Goal: Task Accomplishment & Management: Manage account settings

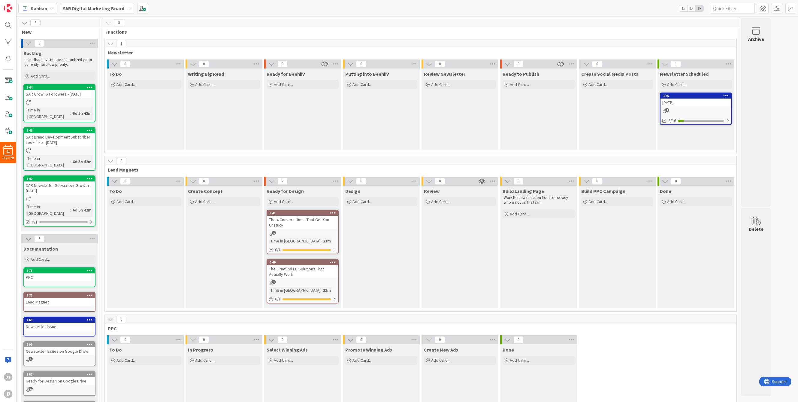
scroll to position [33, 0]
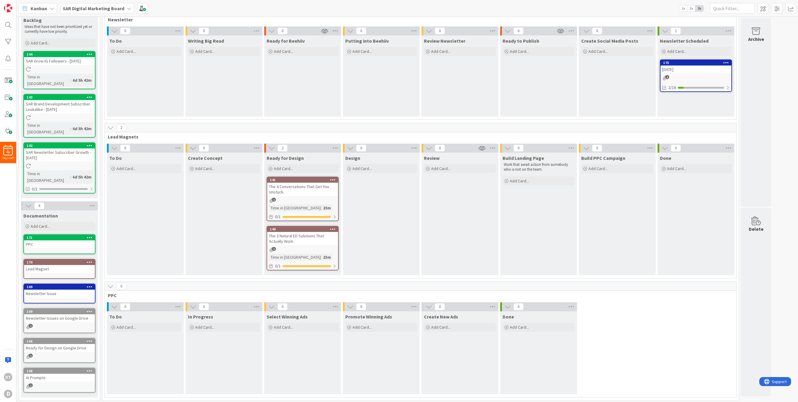
click at [275, 14] on div "Kanban SAR Digital Marketing Board 1x 2x 3x" at bounding box center [408, 8] width 782 height 17
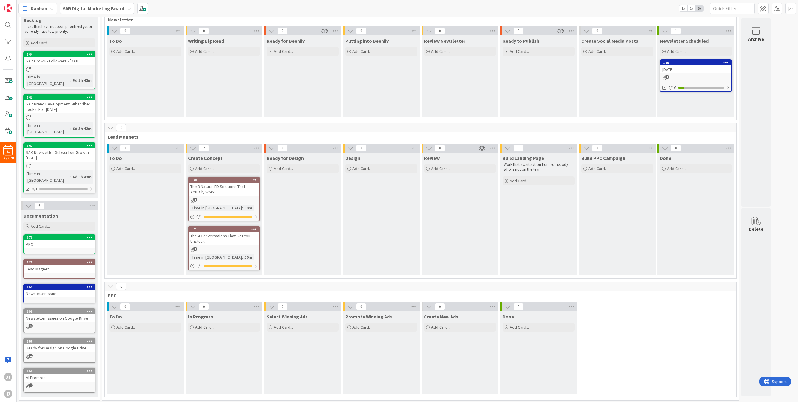
drag, startPoint x: 311, startPoint y: 195, endPoint x: 229, endPoint y: 1, distance: 210.2
click at [10, 392] on div "D" at bounding box center [8, 394] width 8 height 8
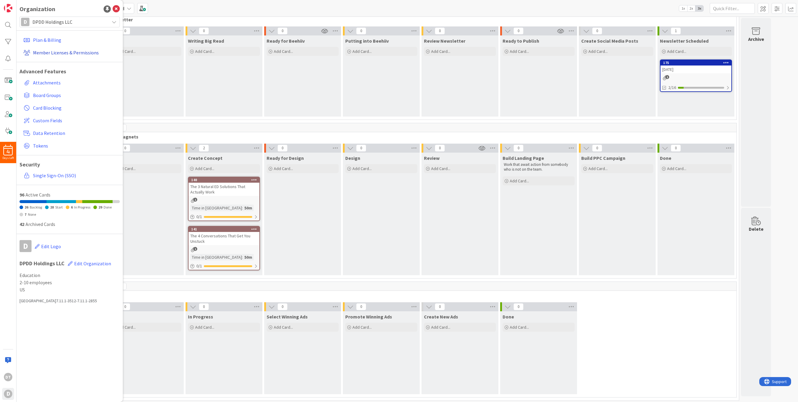
click at [47, 52] on link "Member Licenses & Permissions" at bounding box center [70, 52] width 99 height 11
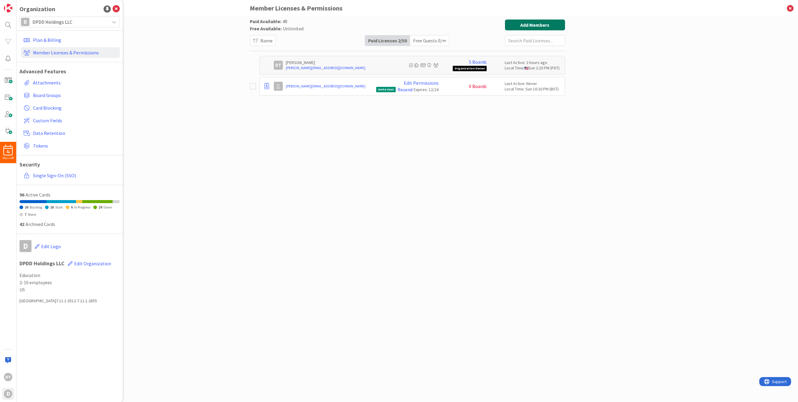
click at [538, 23] on button "Add Members" at bounding box center [535, 25] width 60 height 11
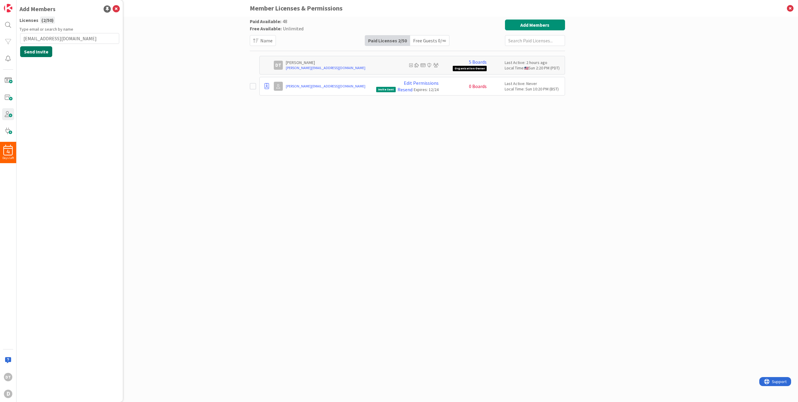
type input "[EMAIL_ADDRESS][DOMAIN_NAME]"
click at [43, 52] on button "Send Invite" at bounding box center [36, 51] width 32 height 11
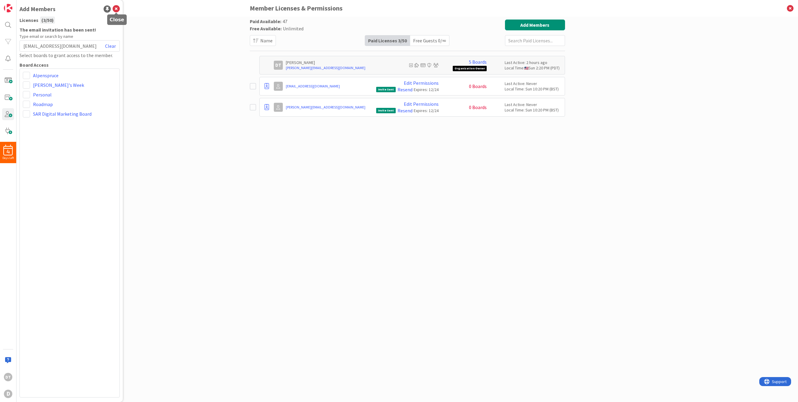
click at [119, 9] on icon at bounding box center [116, 8] width 7 height 7
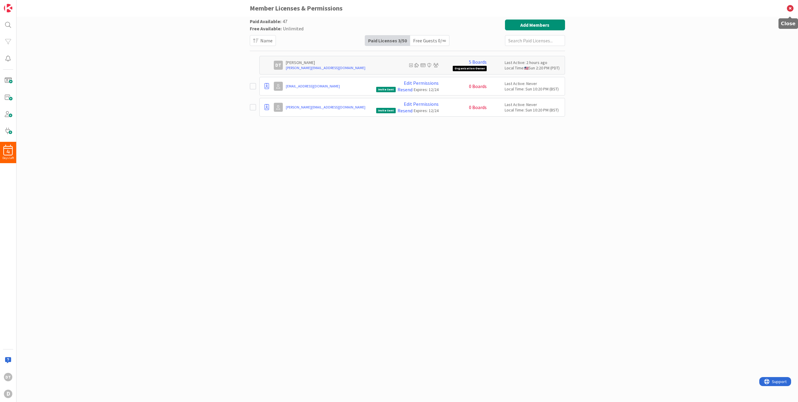
click at [790, 8] on icon at bounding box center [791, 8] width 16 height 17
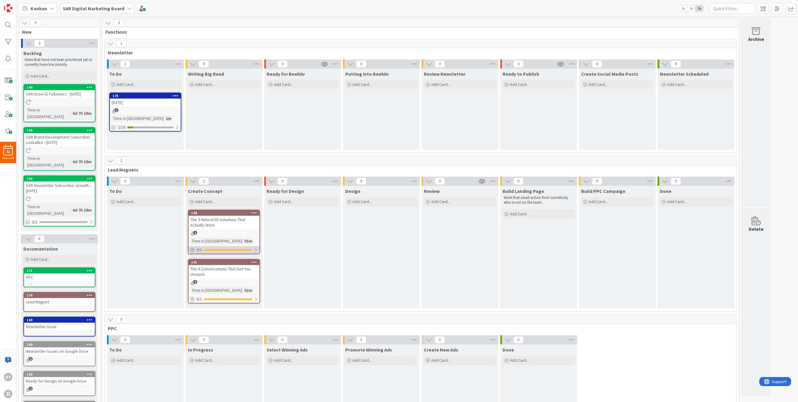
click at [255, 249] on div at bounding box center [256, 249] width 4 height 5
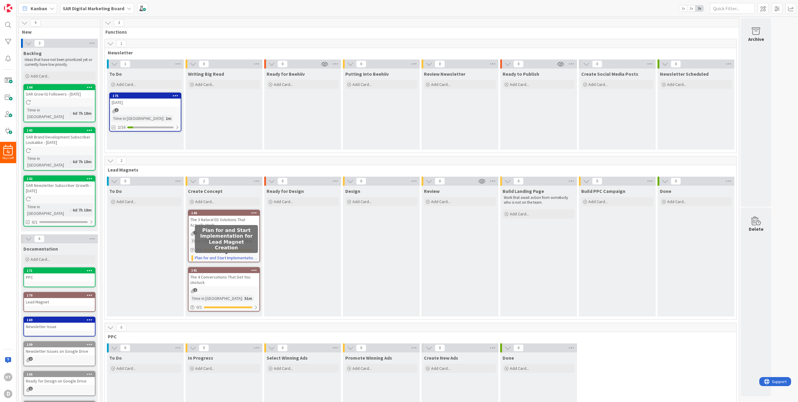
click at [240, 257] on link "Plan for and Start Implementation for Lead Magnet Creation" at bounding box center [226, 258] width 63 height 6
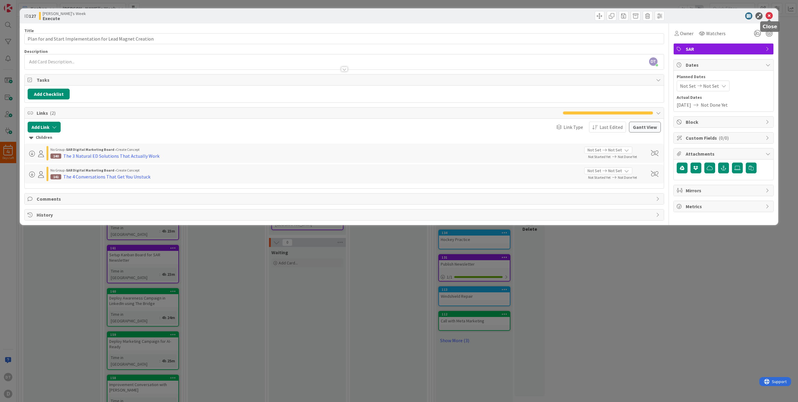
click at [770, 14] on icon at bounding box center [769, 15] width 7 height 7
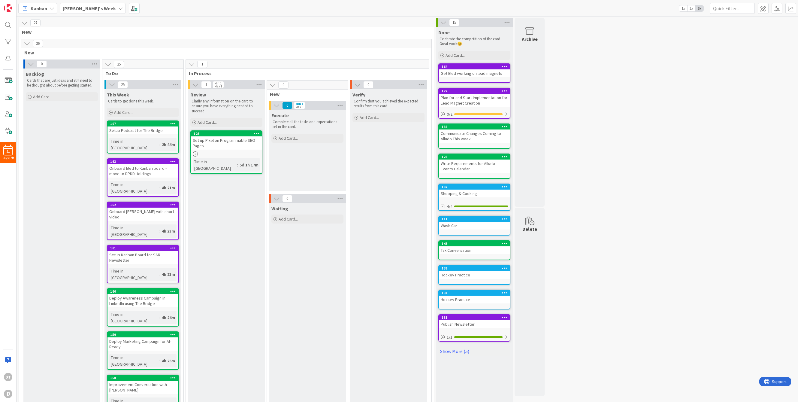
drag, startPoint x: 307, startPoint y: 149, endPoint x: 179, endPoint y: 1, distance: 196.3
